Goal: Task Accomplishment & Management: Manage account settings

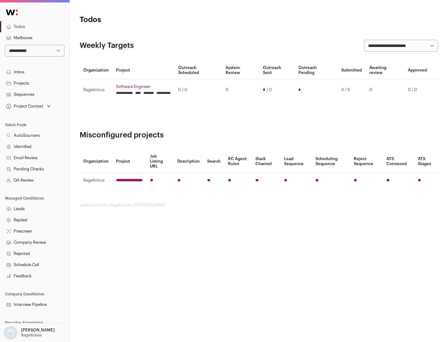
click at [35, 83] on link "Projects" at bounding box center [34, 83] width 69 height 11
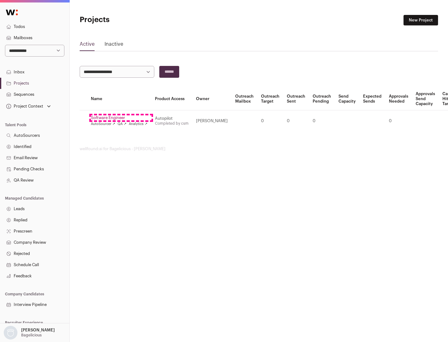
click at [121, 118] on link "Software Engineer" at bounding box center [119, 117] width 57 height 5
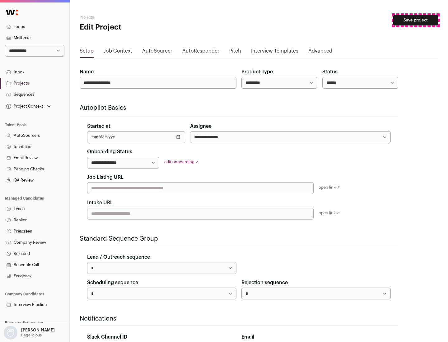
click at [416, 20] on button "Save project" at bounding box center [415, 20] width 45 height 11
